Goal: Information Seeking & Learning: Get advice/opinions

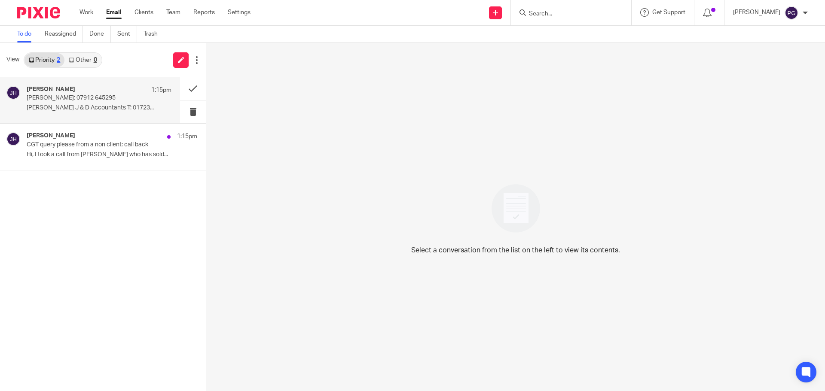
click at [127, 92] on div "[PERSON_NAME] 1:15pm" at bounding box center [99, 90] width 145 height 9
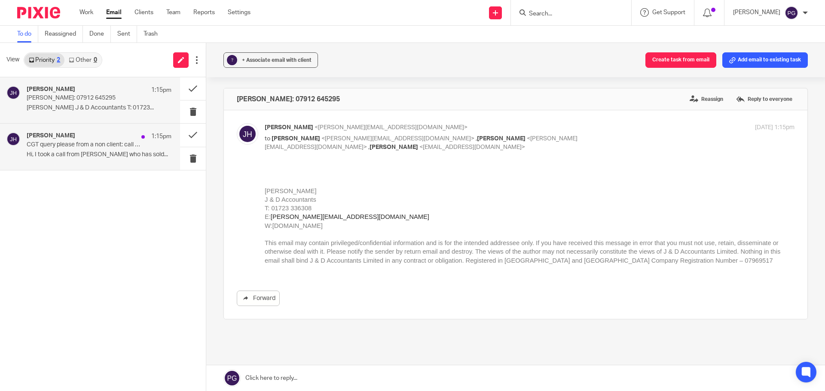
click at [83, 146] on p "CGT query please from a non client: call back" at bounding box center [85, 144] width 116 height 7
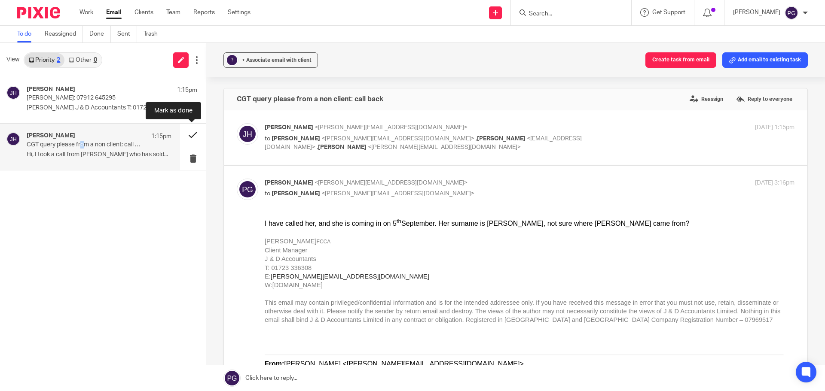
click at [195, 136] on button at bounding box center [193, 135] width 26 height 23
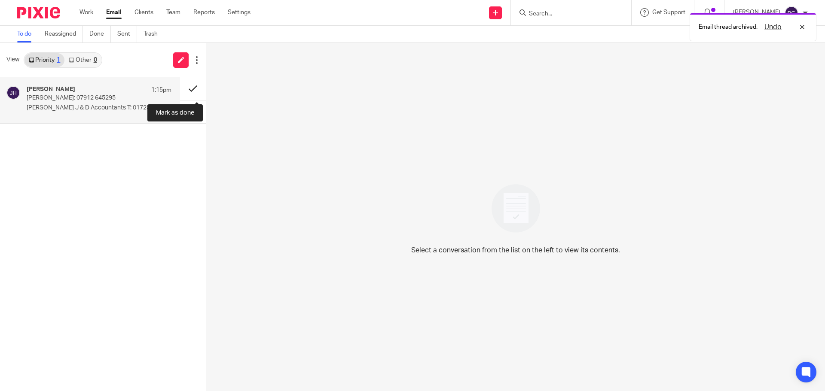
click at [190, 88] on button at bounding box center [193, 88] width 26 height 23
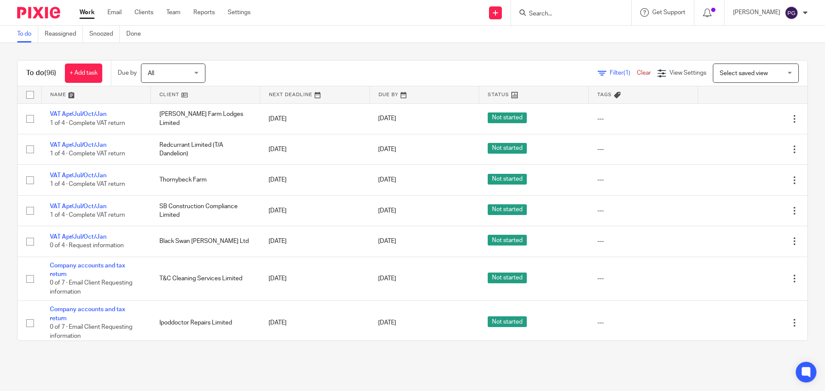
click at [464, 41] on div "To do Reassigned Snoozed Done" at bounding box center [412, 34] width 825 height 17
click at [377, 34] on div "To do Reassigned Snoozed Done" at bounding box center [412, 34] width 825 height 17
